Goal: Task Accomplishment & Management: Manage account settings

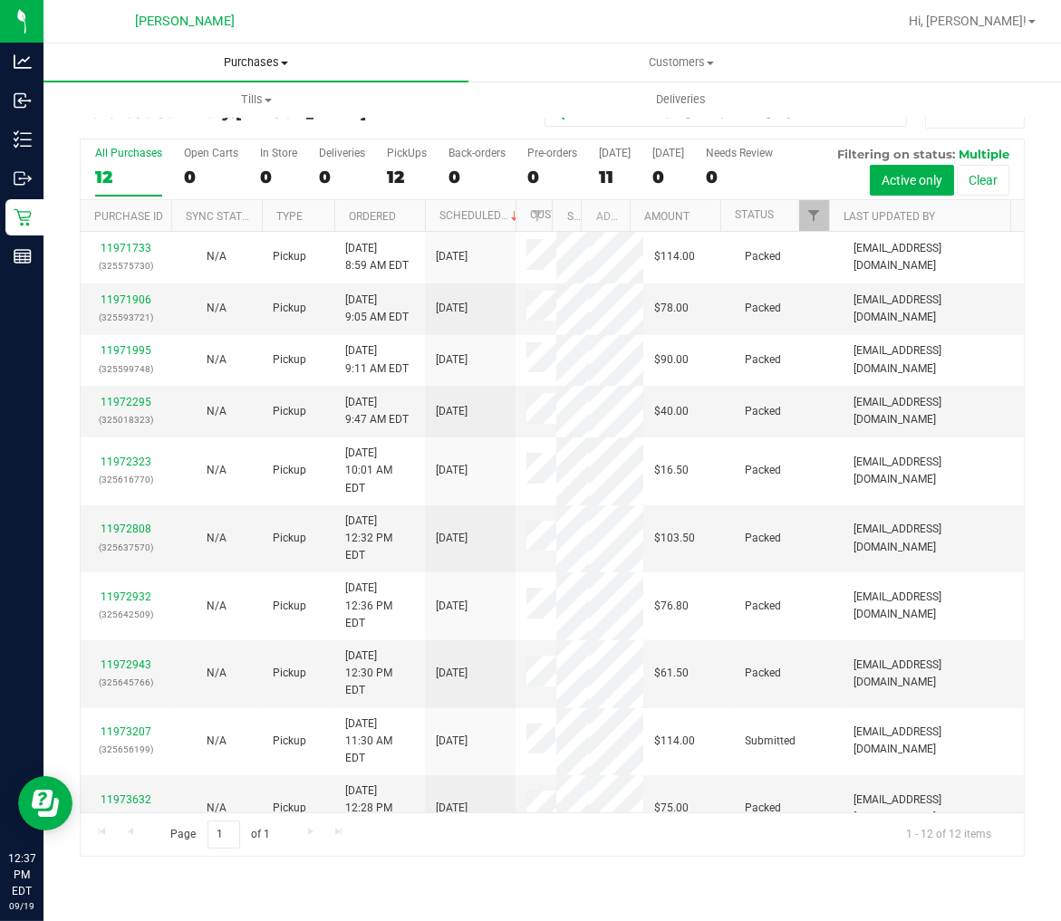
click at [265, 61] on span "Purchases" at bounding box center [255, 62] width 425 height 16
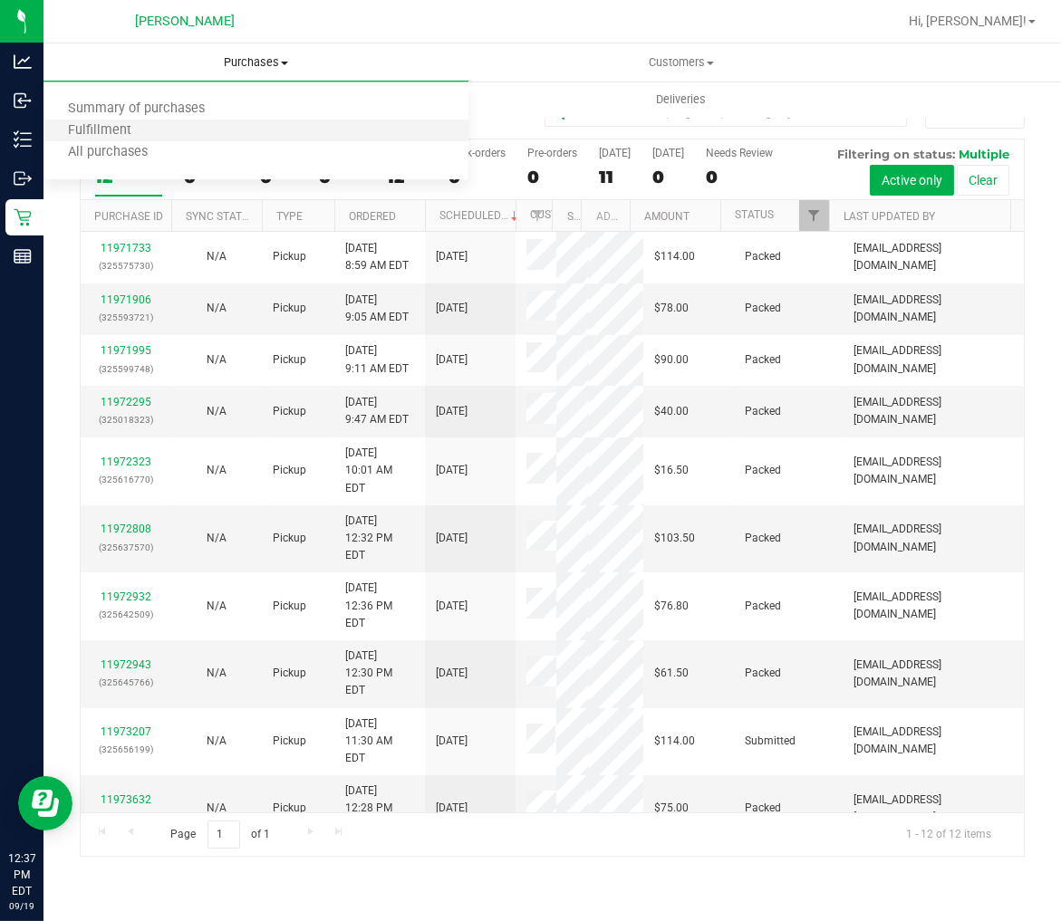
click at [197, 129] on li "Fulfillment" at bounding box center [255, 131] width 425 height 22
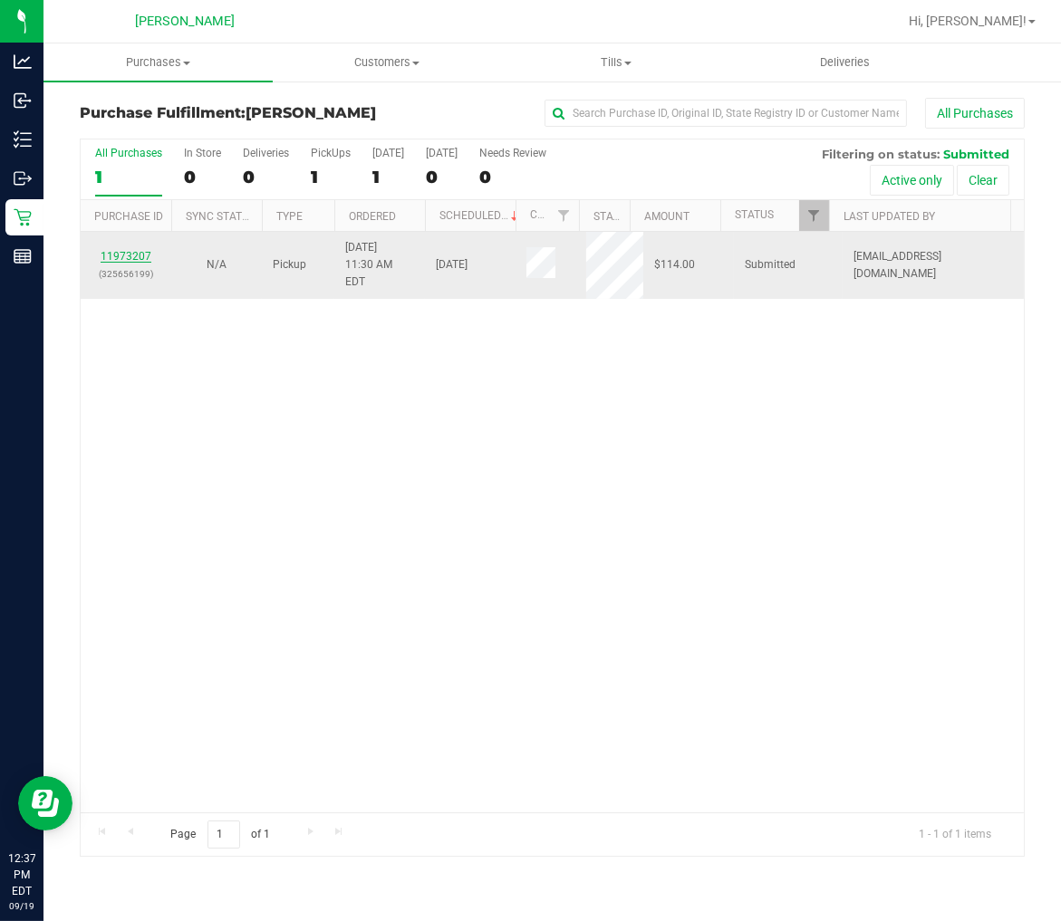
click at [138, 250] on link "11973207" at bounding box center [126, 256] width 51 height 13
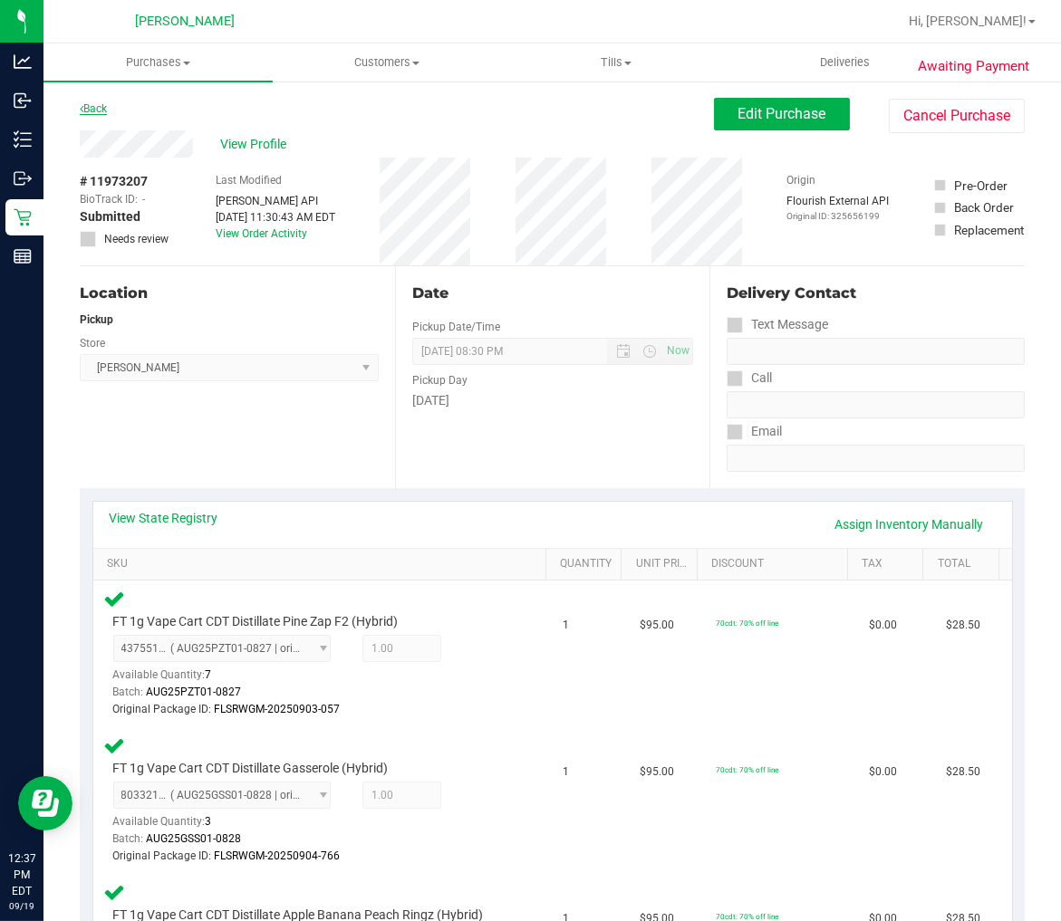
click at [101, 104] on link "Back" at bounding box center [93, 108] width 27 height 13
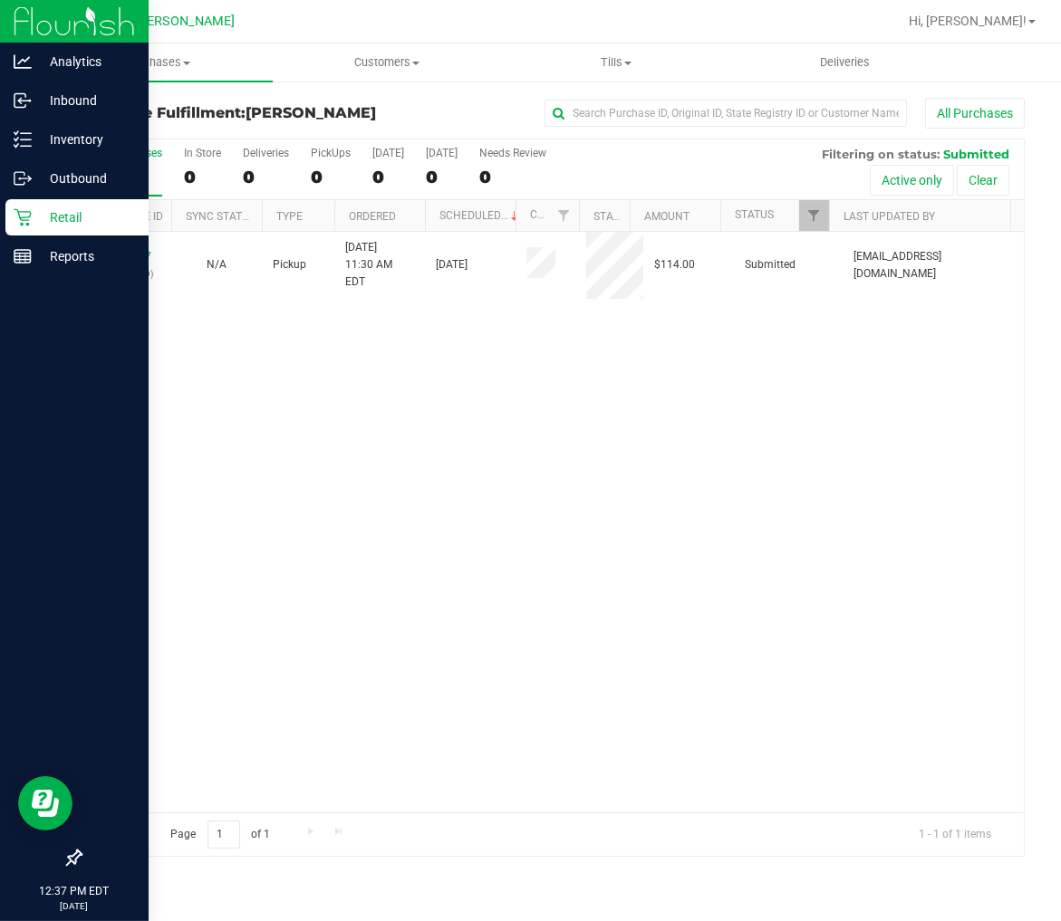
click at [9, 218] on div "Retail" at bounding box center [76, 217] width 143 height 36
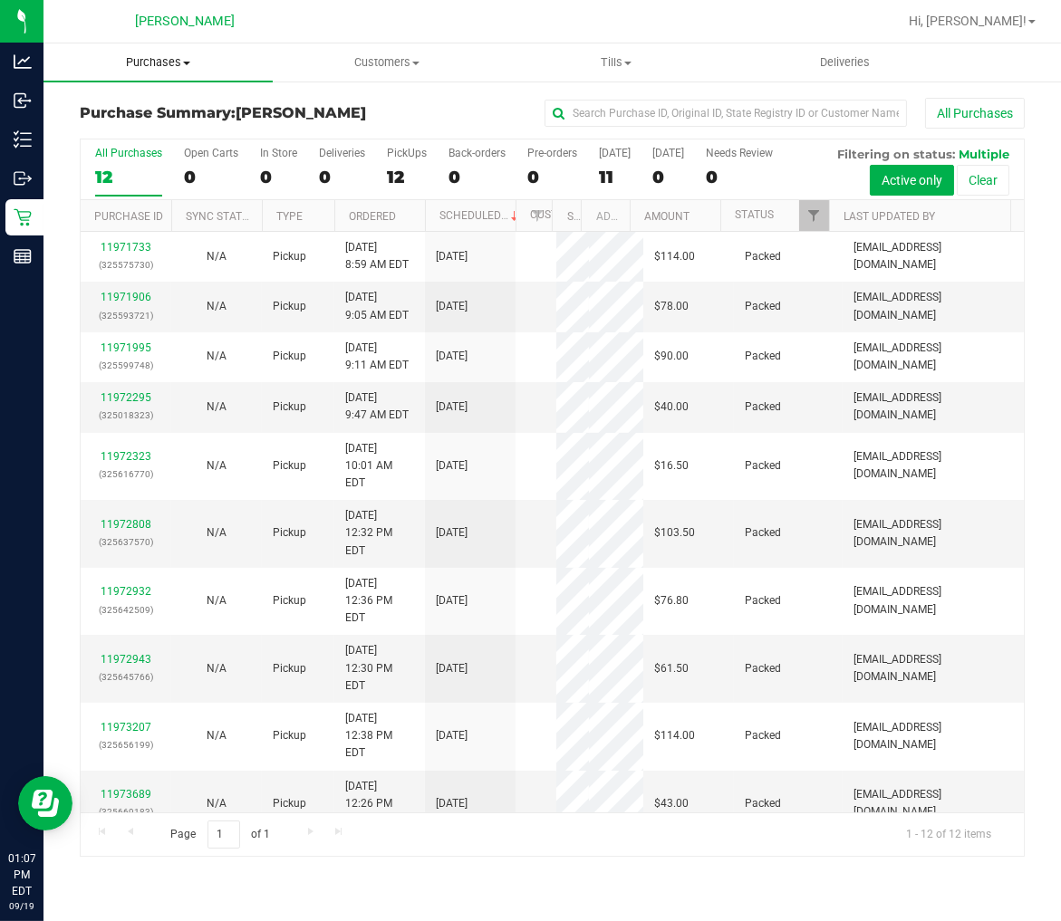
click at [152, 54] on span "Purchases" at bounding box center [157, 62] width 229 height 16
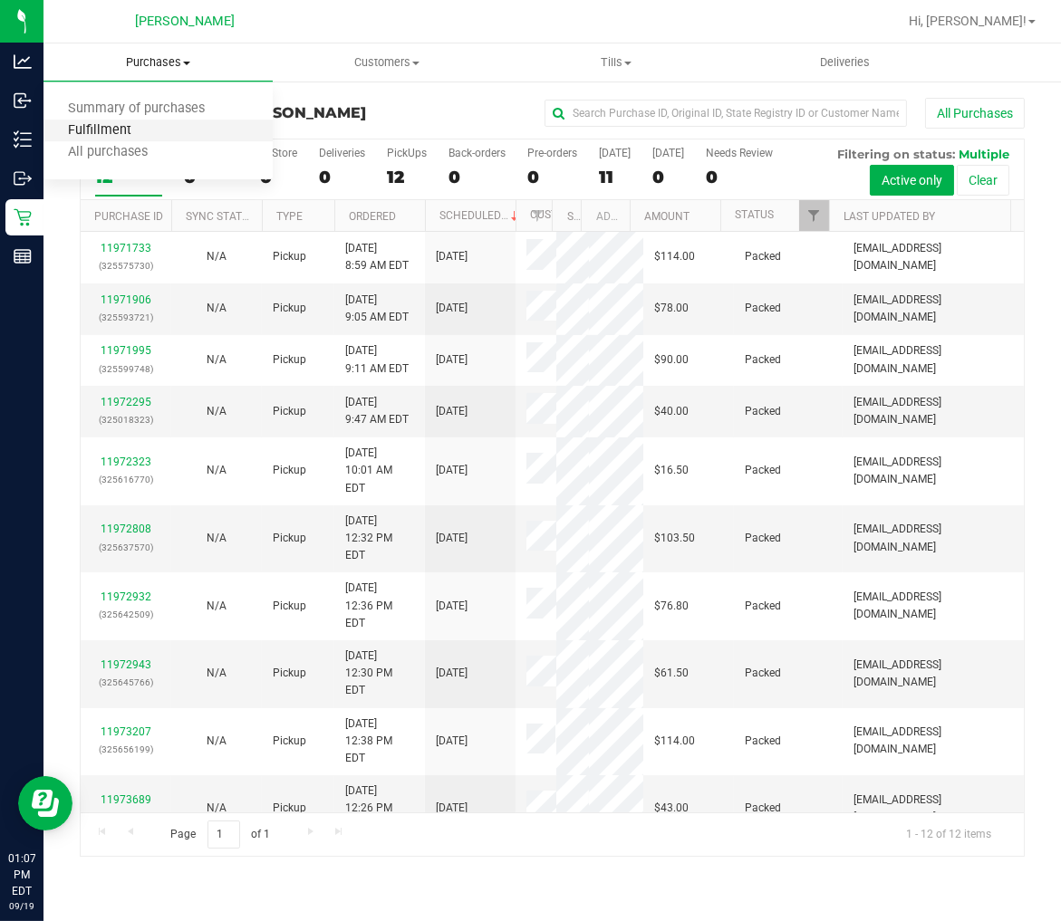
click at [120, 136] on span "Fulfillment" at bounding box center [99, 130] width 112 height 15
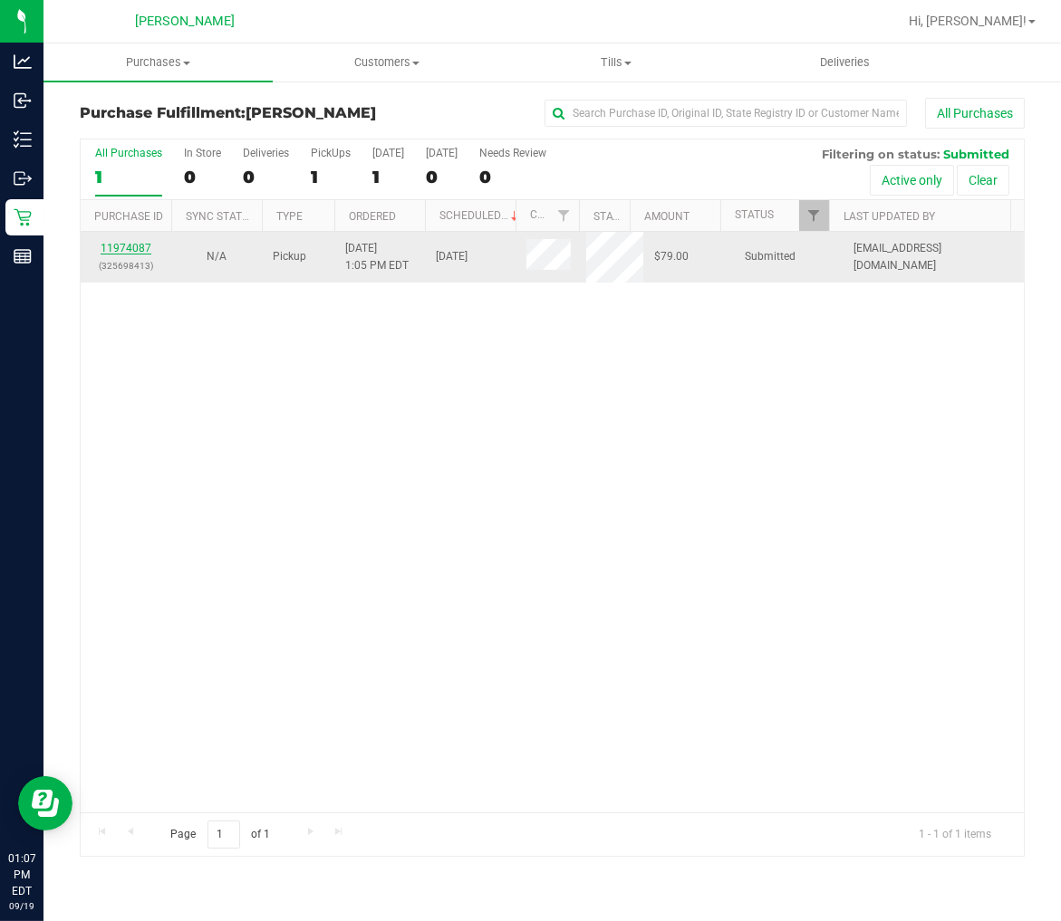
click at [139, 246] on link "11974087" at bounding box center [126, 248] width 51 height 13
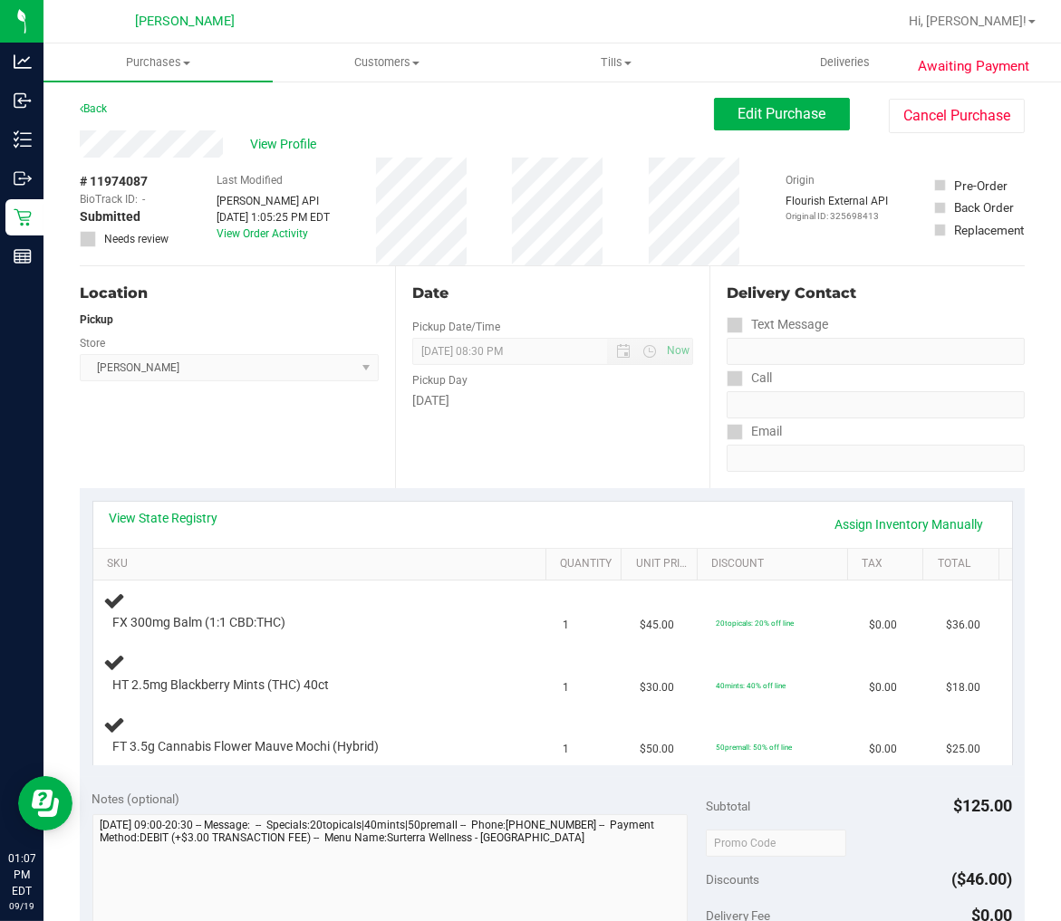
click at [174, 505] on div "View State Registry Assign Inventory Manually" at bounding box center [552, 525] width 919 height 46
click at [172, 516] on link "View State Registry" at bounding box center [164, 518] width 109 height 18
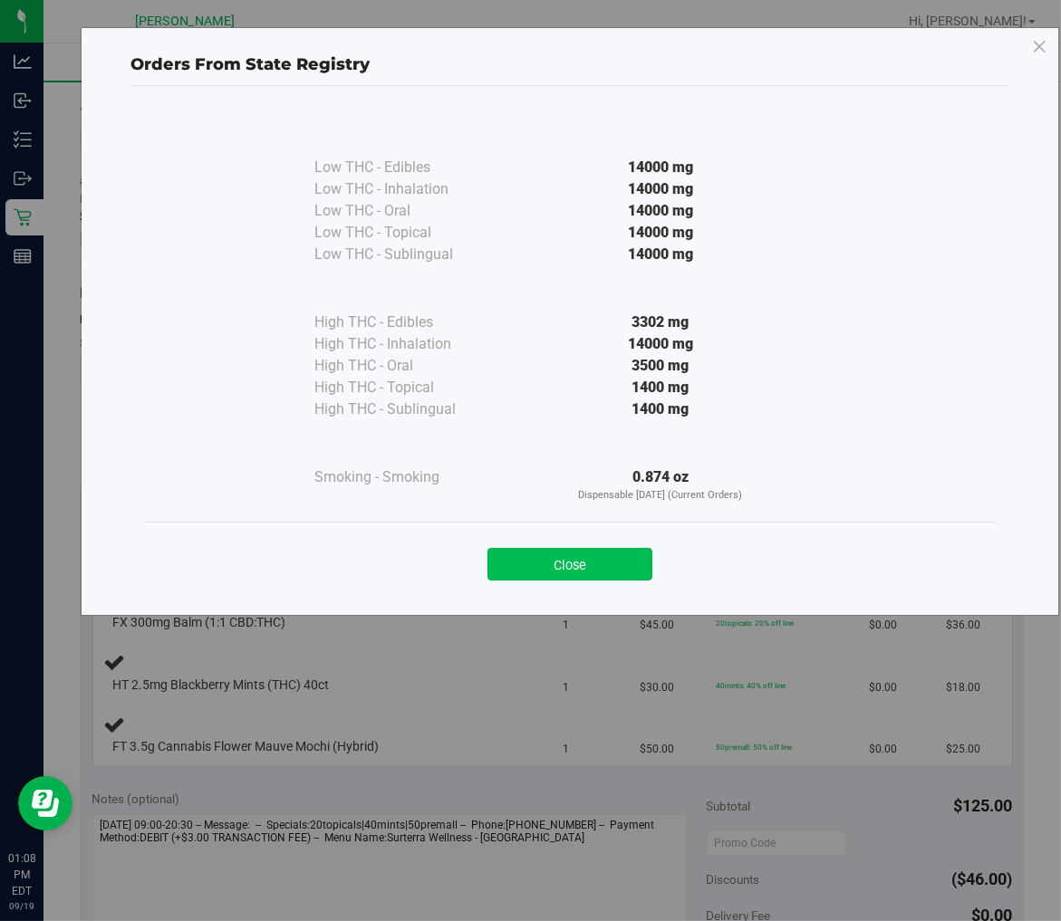
click at [589, 571] on button "Close" at bounding box center [569, 564] width 165 height 33
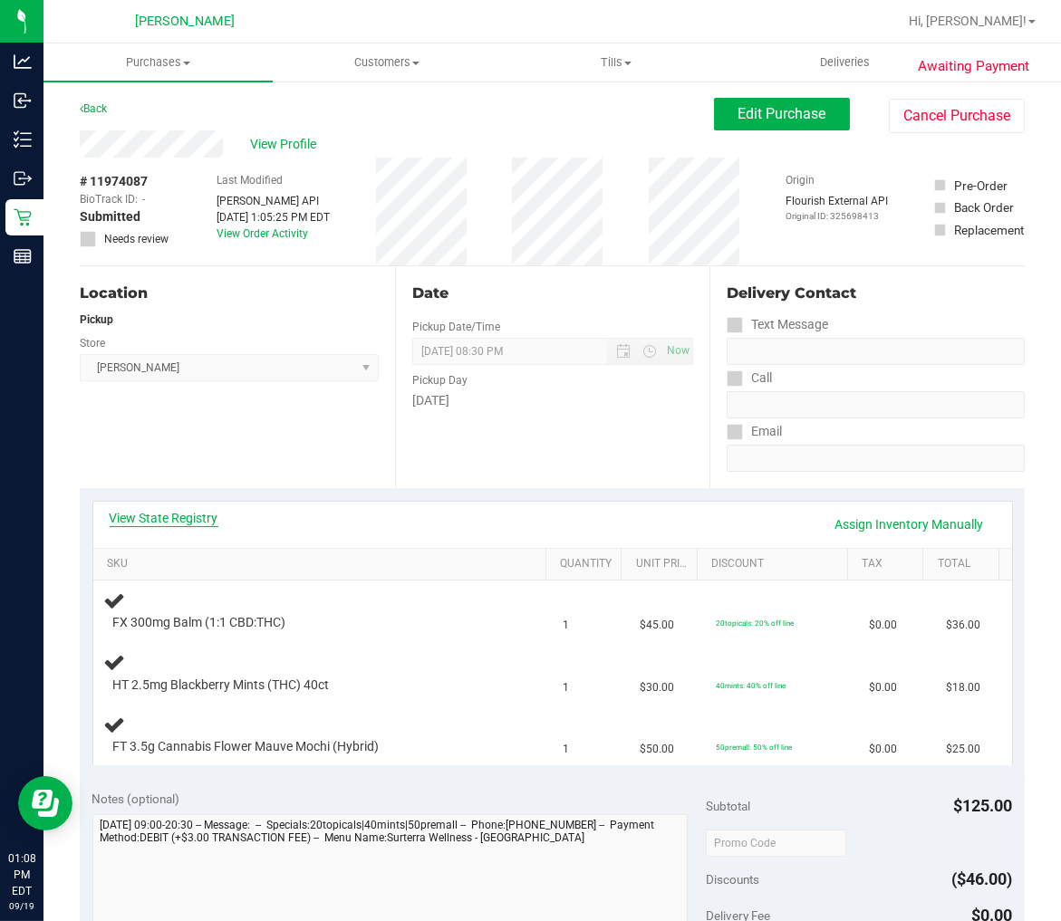
click at [173, 509] on link "View State Registry" at bounding box center [164, 518] width 109 height 18
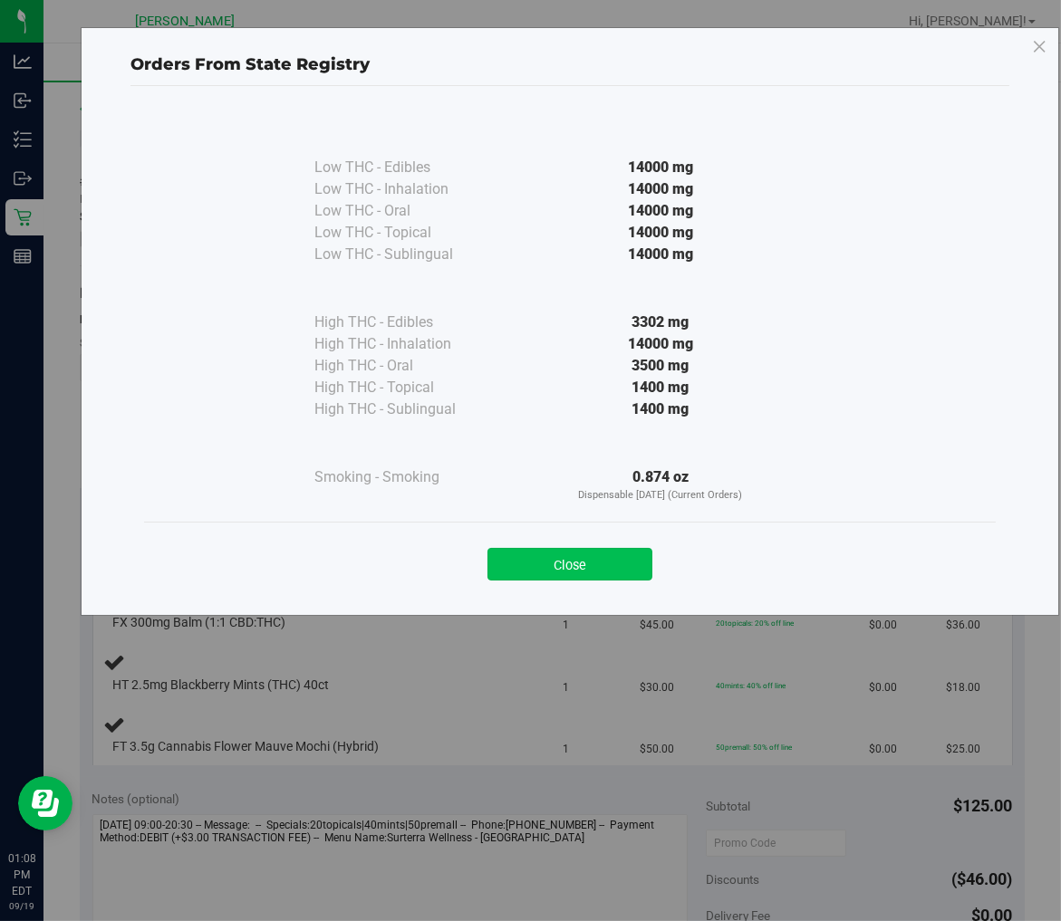
click at [621, 565] on button "Close" at bounding box center [569, 564] width 165 height 33
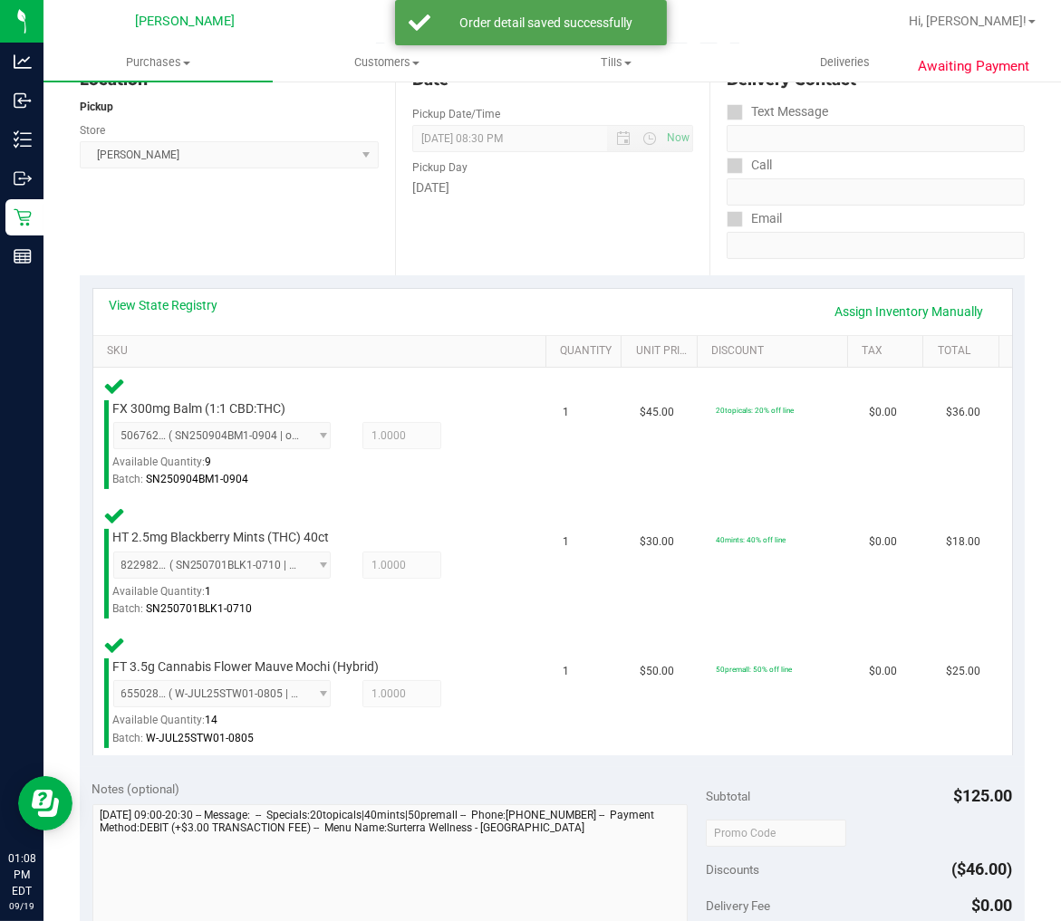
scroll to position [402, 0]
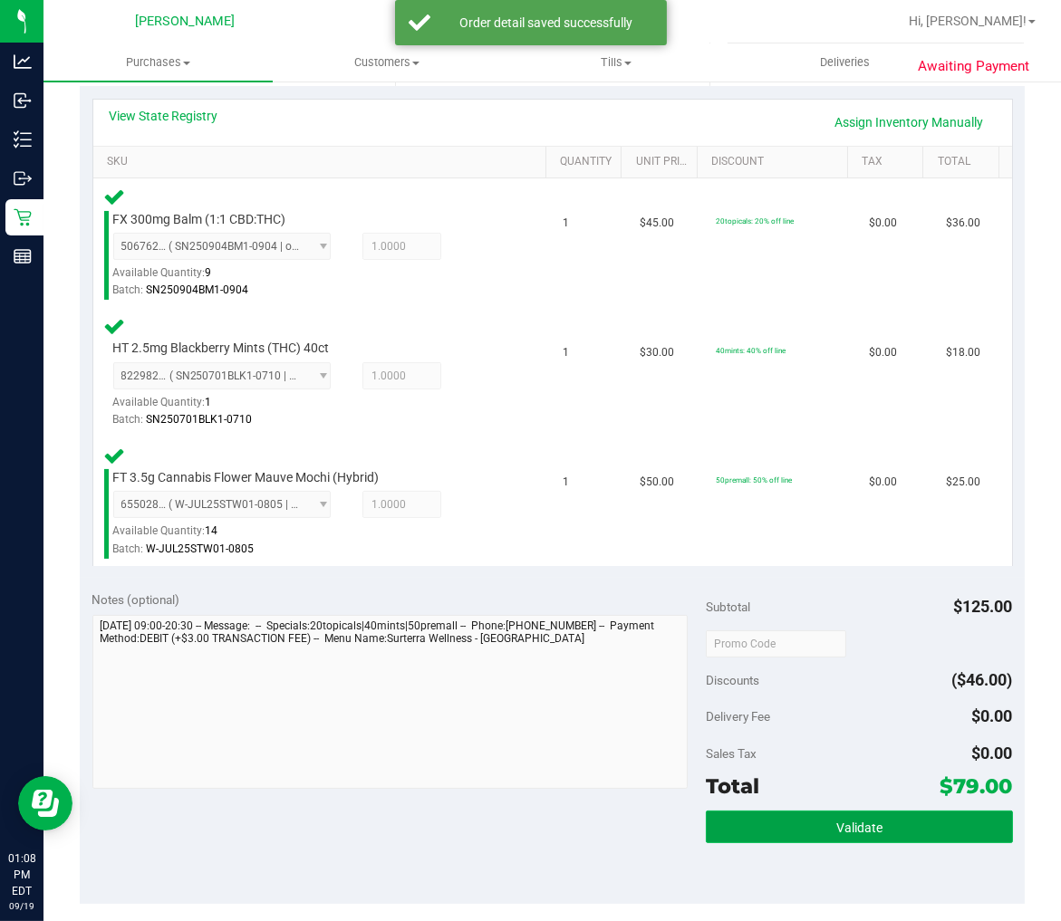
click at [767, 830] on button "Validate" at bounding box center [859, 827] width 307 height 33
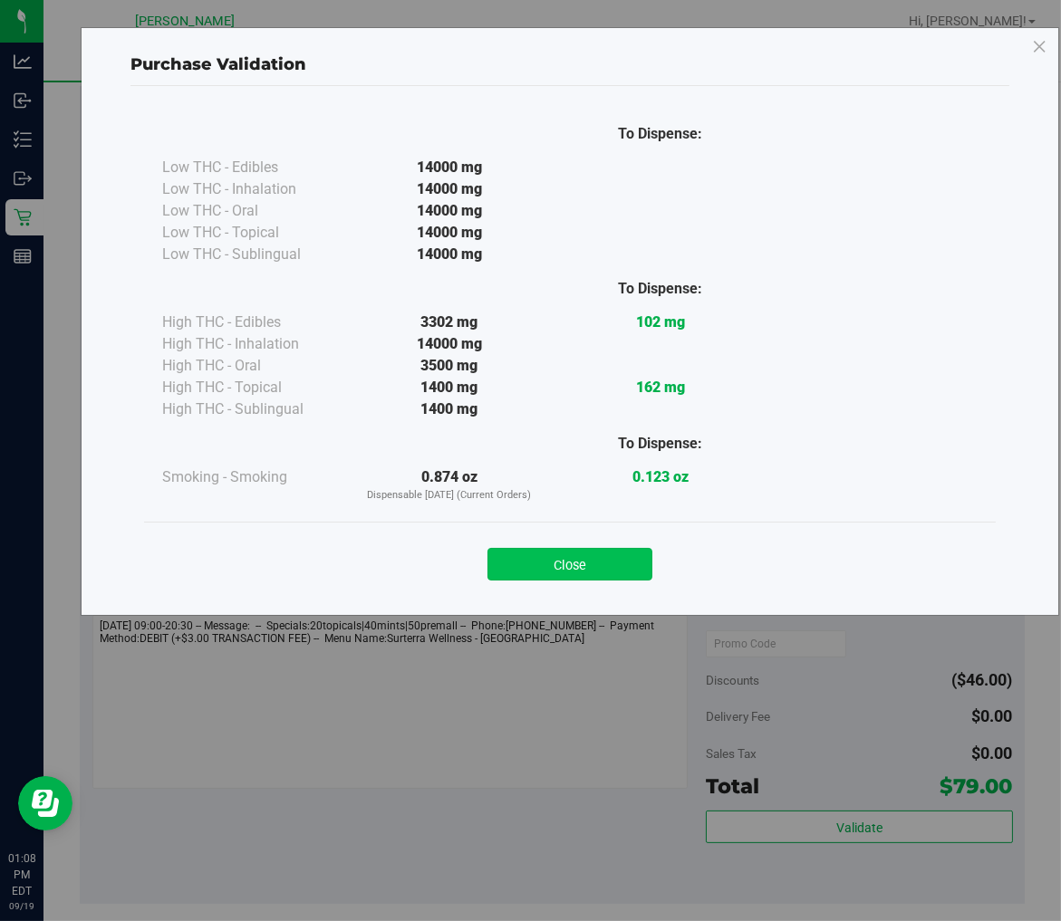
click at [556, 565] on button "Close" at bounding box center [569, 564] width 165 height 33
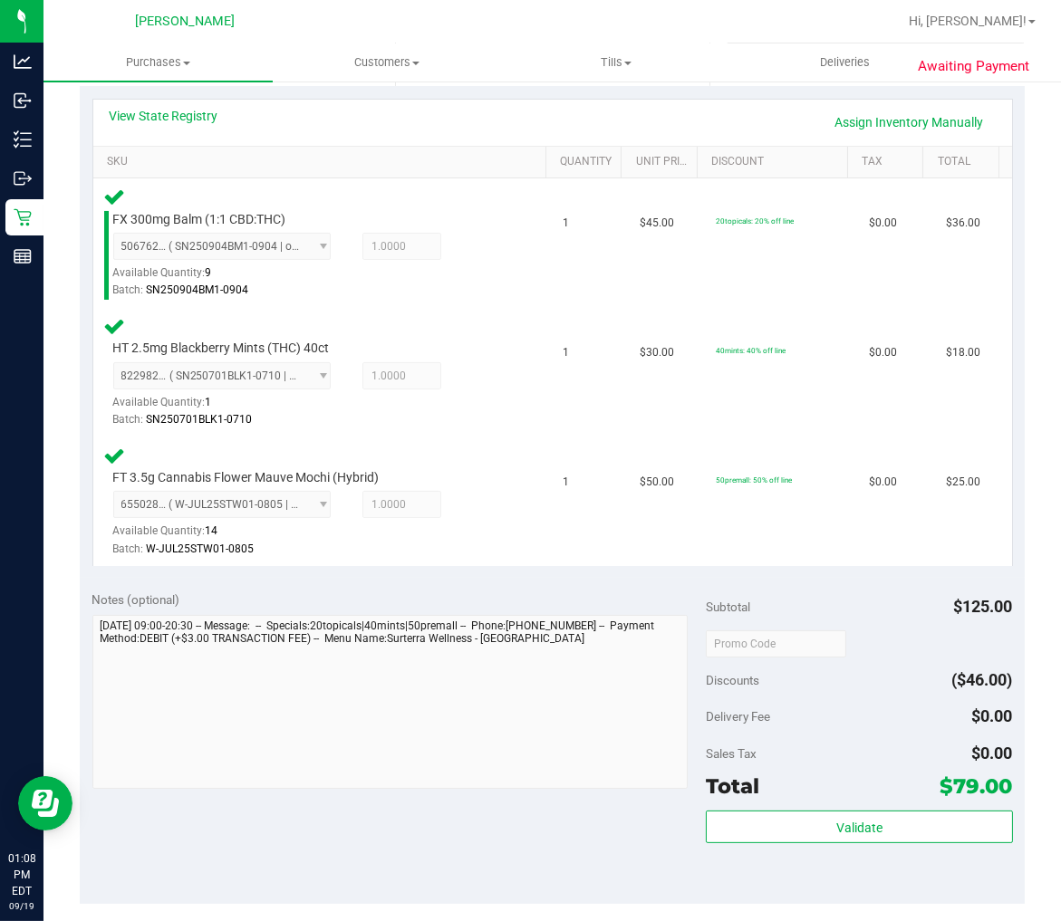
scroll to position [804, 0]
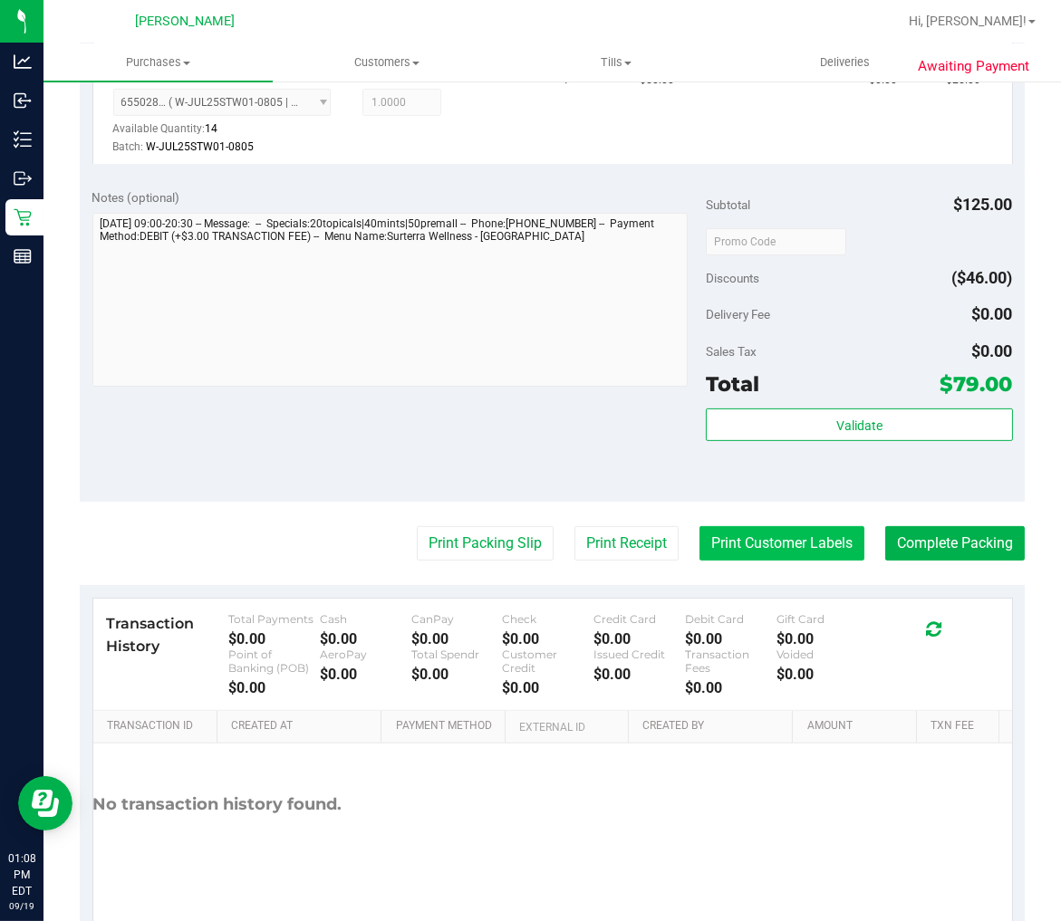
click at [774, 544] on button "Print Customer Labels" at bounding box center [781, 543] width 165 height 34
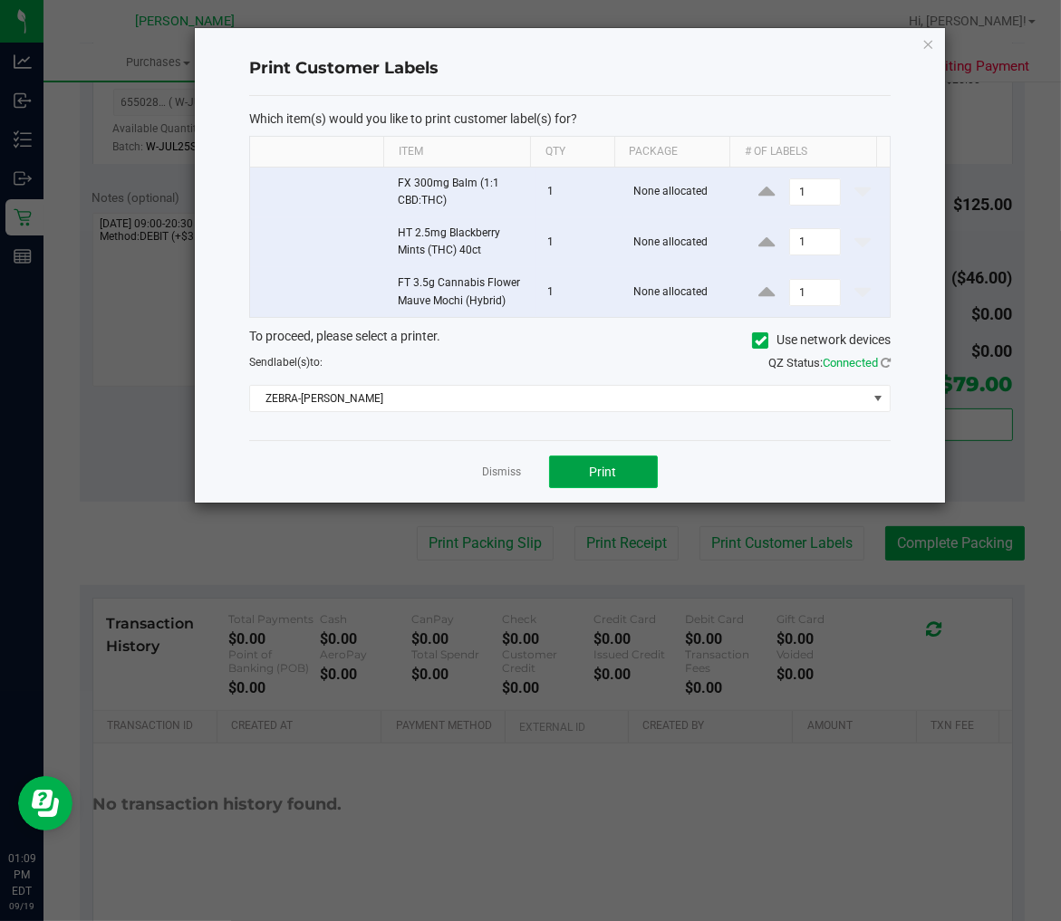
click at [600, 468] on span "Print" at bounding box center [603, 472] width 27 height 14
click at [486, 466] on div at bounding box center [570, 265] width 750 height 475
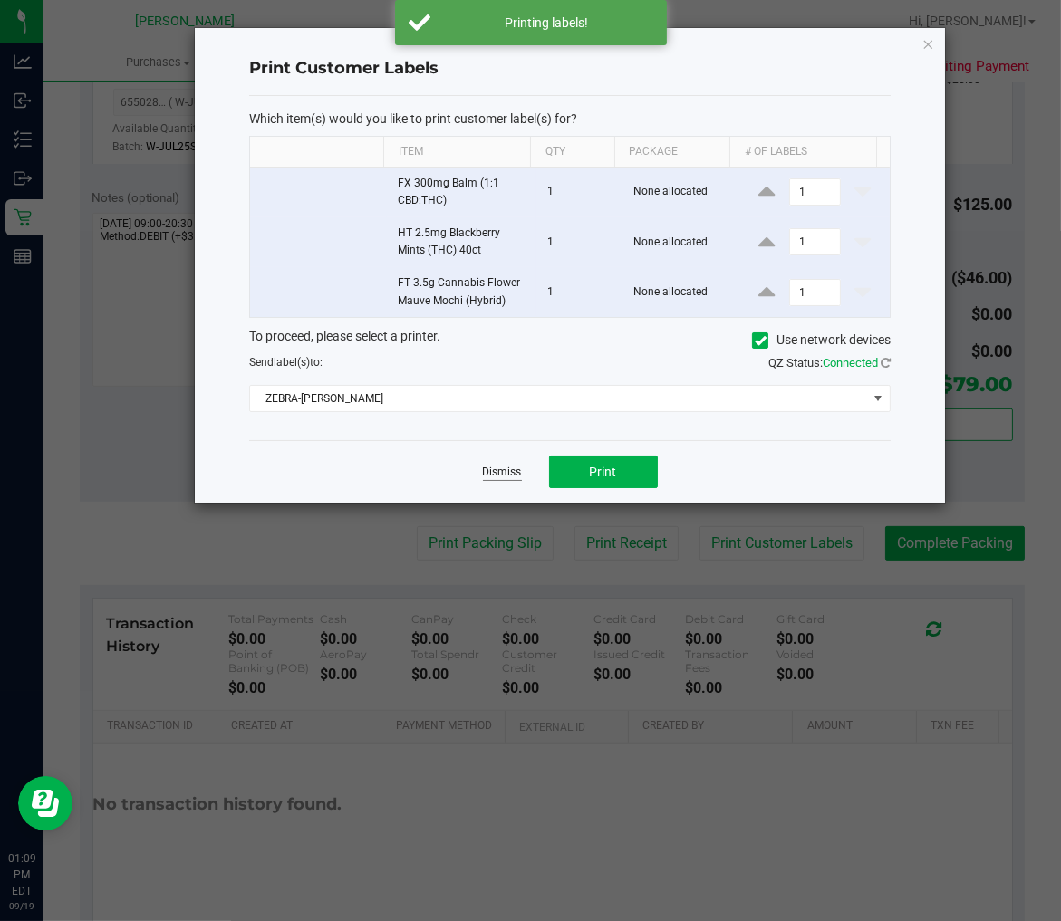
click at [499, 472] on link "Dismiss" at bounding box center [502, 472] width 39 height 15
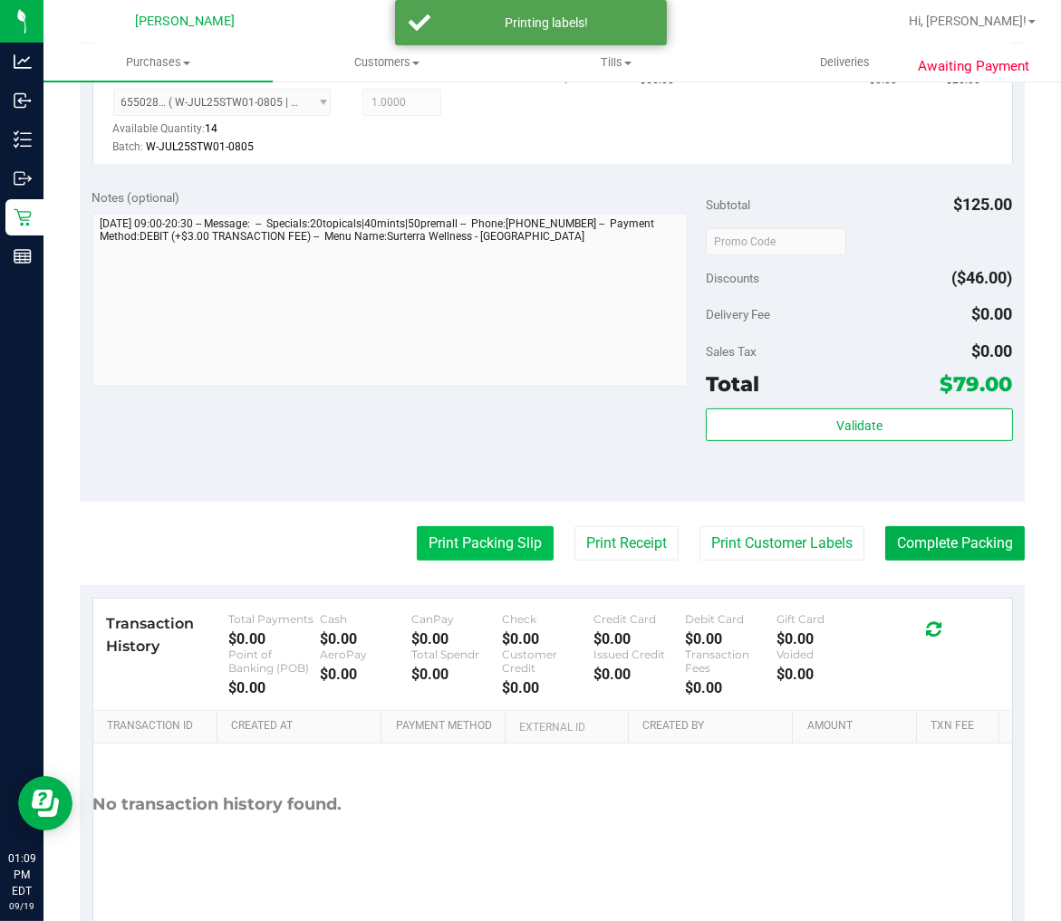
click at [499, 544] on button "Print Packing Slip" at bounding box center [485, 543] width 137 height 34
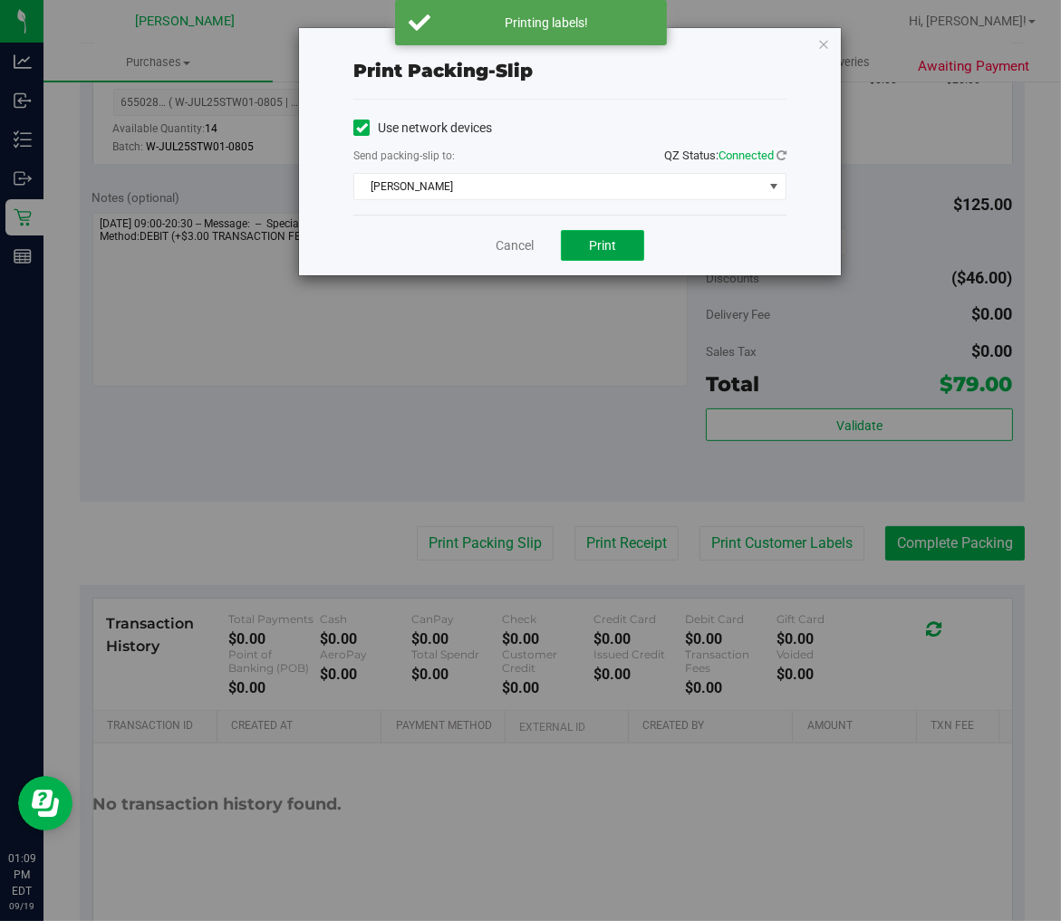
click at [622, 249] on button "Print" at bounding box center [602, 245] width 83 height 31
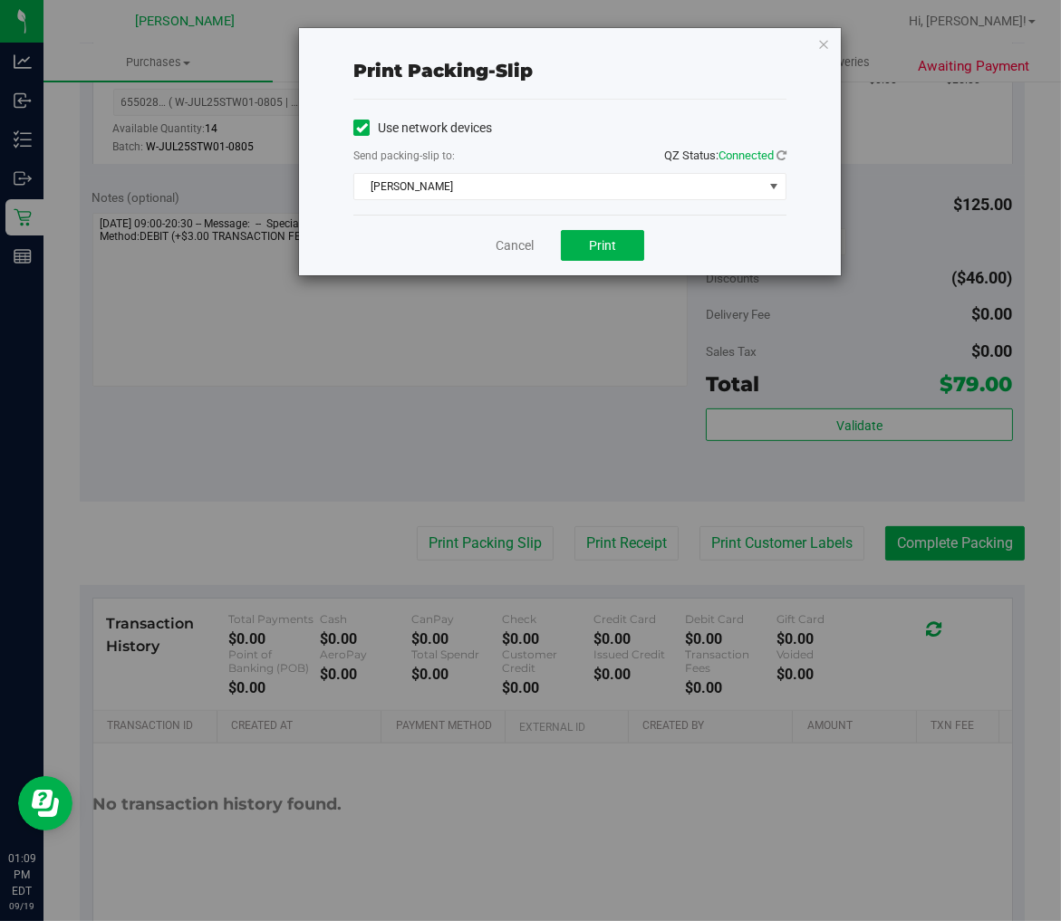
click at [491, 249] on div "Cancel Print" at bounding box center [569, 245] width 433 height 61
click at [494, 247] on div "Cancel Print" at bounding box center [569, 245] width 433 height 61
click at [494, 246] on div "Cancel Print" at bounding box center [569, 245] width 433 height 61
click at [496, 246] on link "Cancel" at bounding box center [515, 245] width 38 height 19
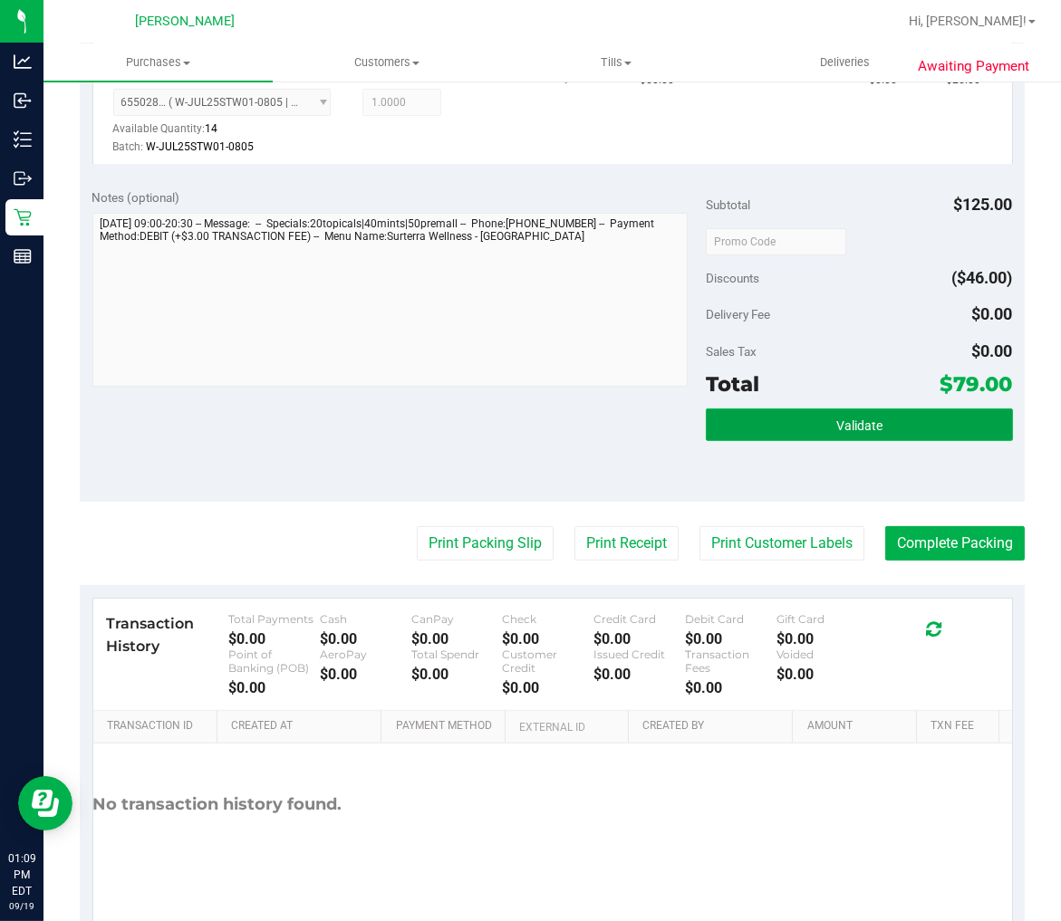
click at [776, 431] on button "Validate" at bounding box center [859, 425] width 307 height 33
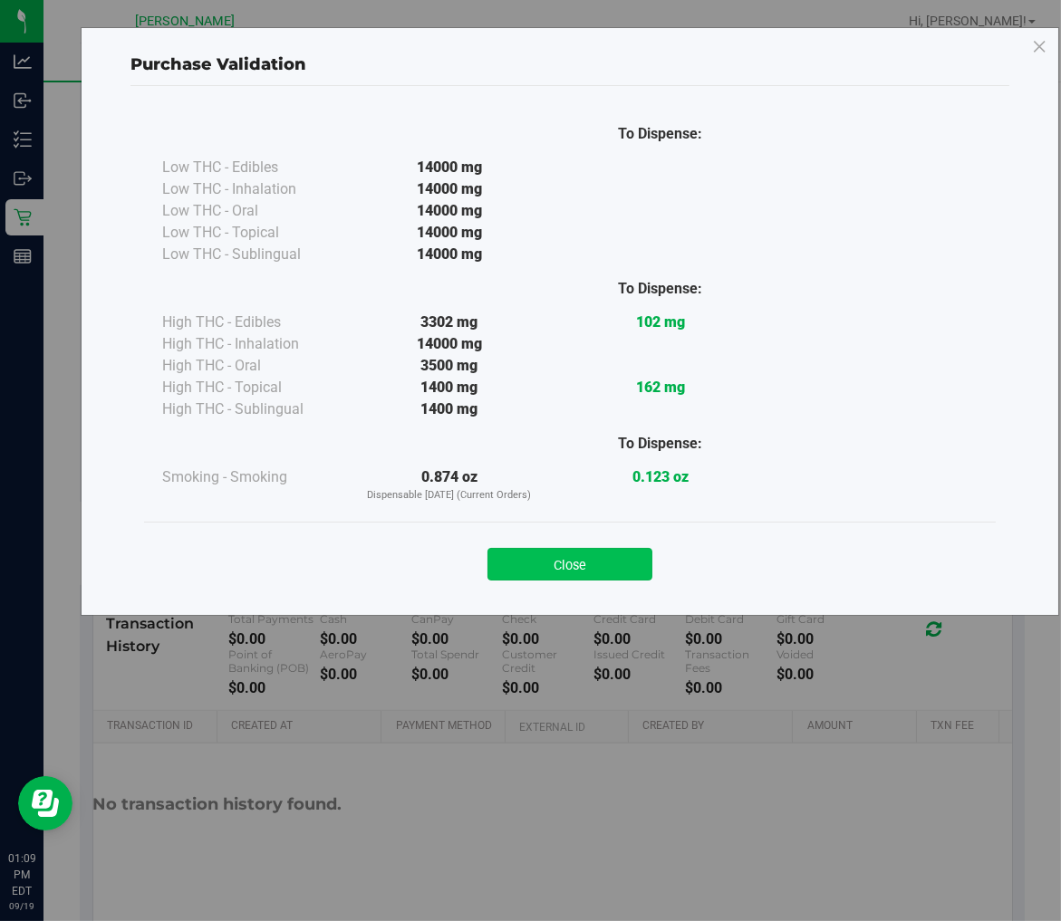
click at [573, 560] on button "Close" at bounding box center [569, 564] width 165 height 33
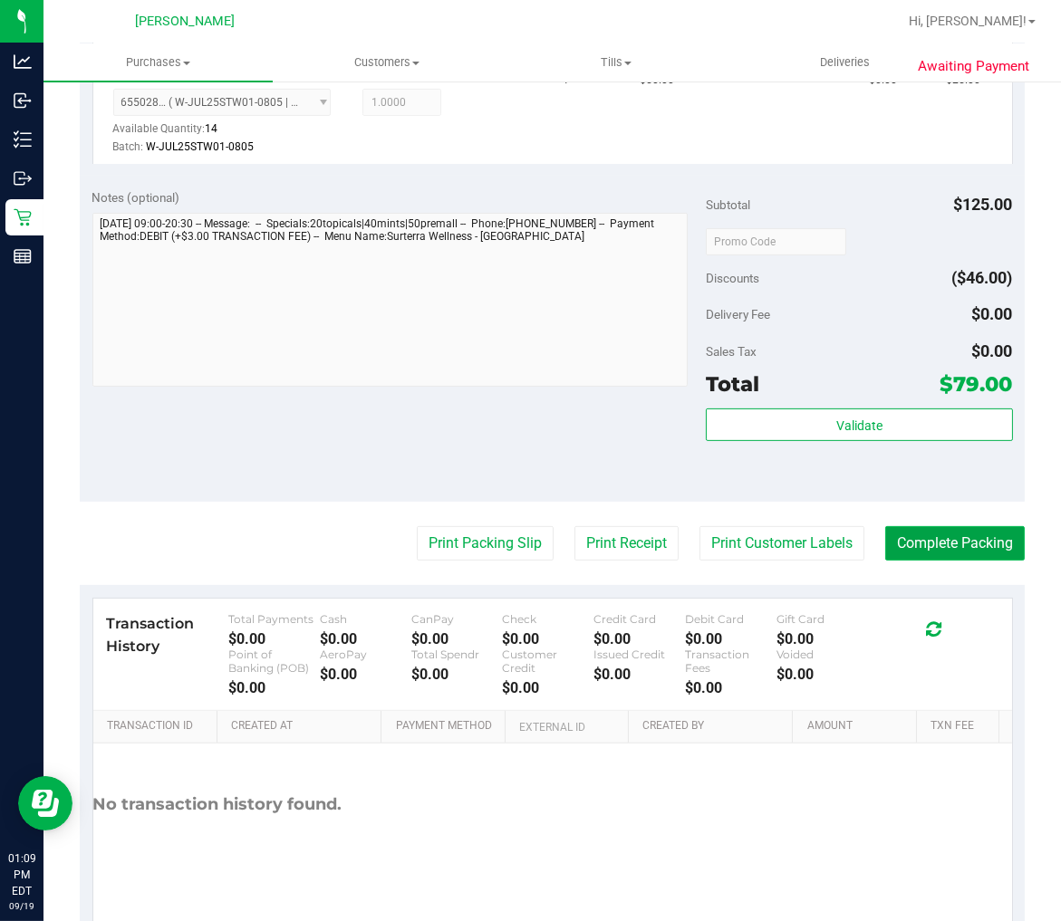
click at [930, 548] on button "Complete Packing" at bounding box center [955, 543] width 140 height 34
